Goal: Task Accomplishment & Management: Use online tool/utility

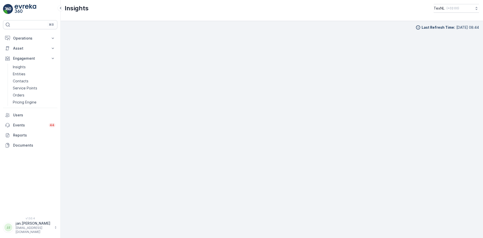
scroll to position [5, 0]
click at [27, 37] on p "Operations" at bounding box center [30, 38] width 34 height 5
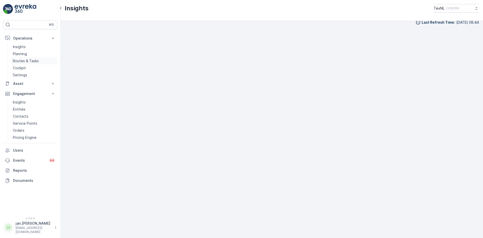
click at [25, 61] on p "Routes & Tasks" at bounding box center [26, 60] width 26 height 5
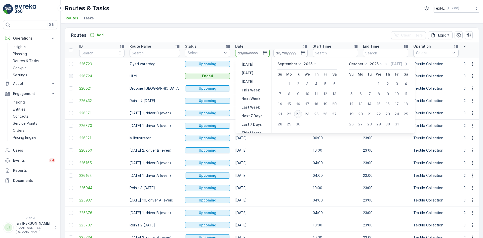
click at [297, 114] on div "23" at bounding box center [298, 114] width 8 height 8
type input "[DATE]"
click at [297, 114] on div "23" at bounding box center [298, 114] width 8 height 8
type input "[DATE]"
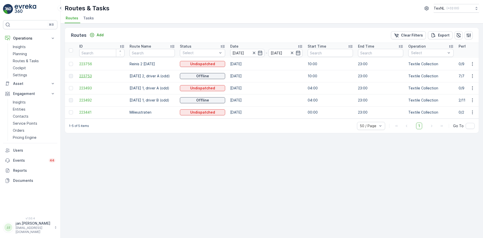
click at [87, 76] on span "223753" at bounding box center [101, 75] width 45 height 5
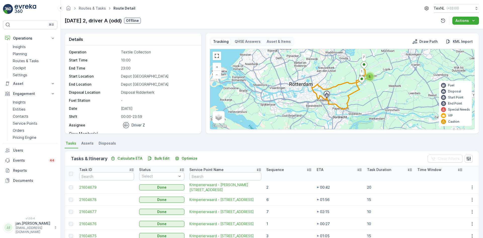
click at [284, 168] on div "Sequence" at bounding box center [288, 169] width 45 height 5
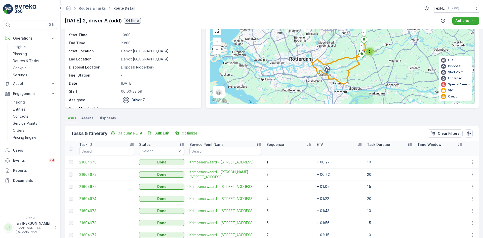
scroll to position [50, 0]
